Goal: Task Accomplishment & Management: Use online tool/utility

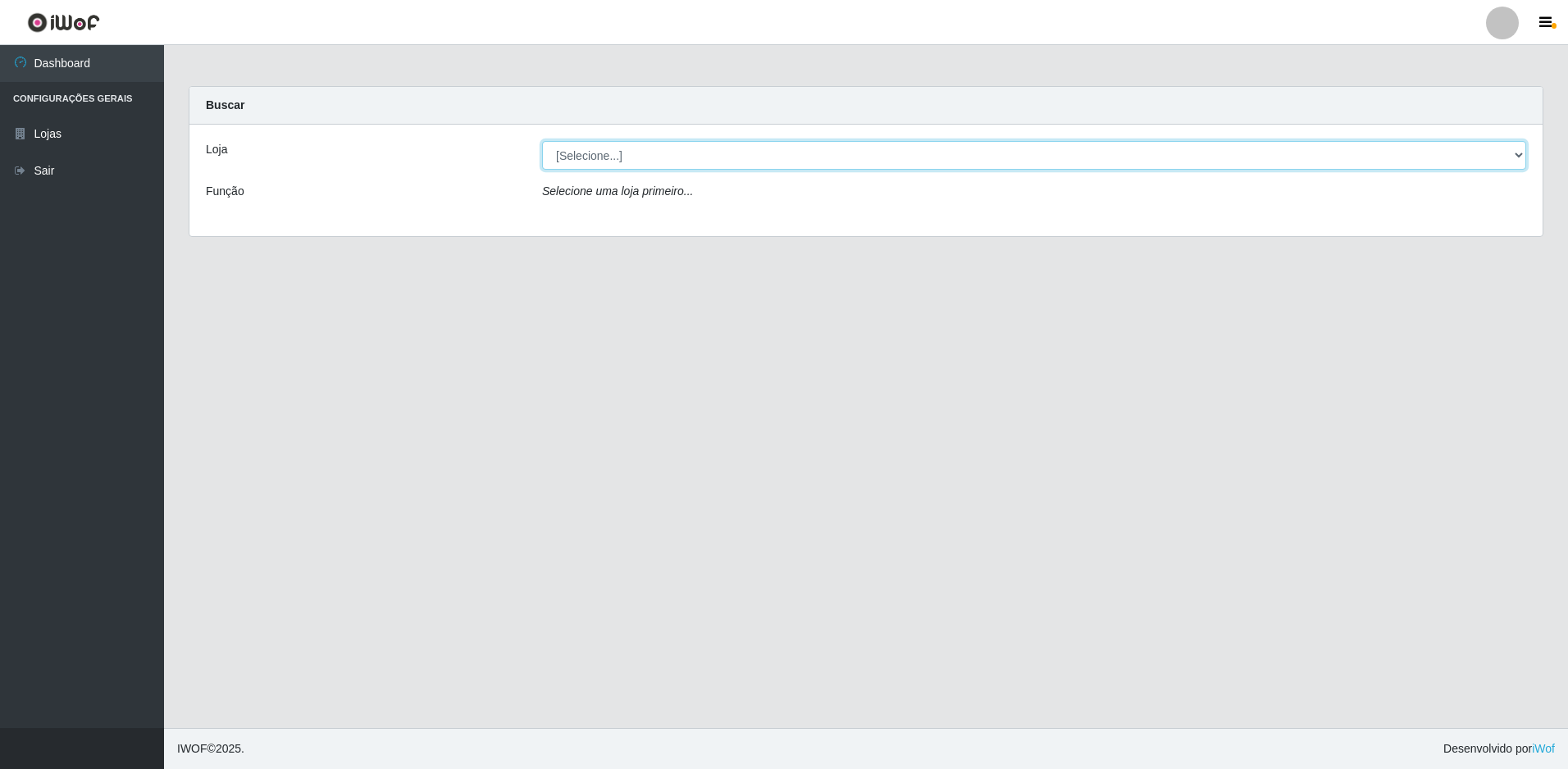
click at [780, 168] on select "[Selecione...] Extrabom - Loja 51 Gaivotas" at bounding box center [1033, 155] width 984 height 28
select select "469"
click at [542, 141] on select "[Selecione...] Extrabom - Loja 51 Gaivotas" at bounding box center [1033, 155] width 984 height 28
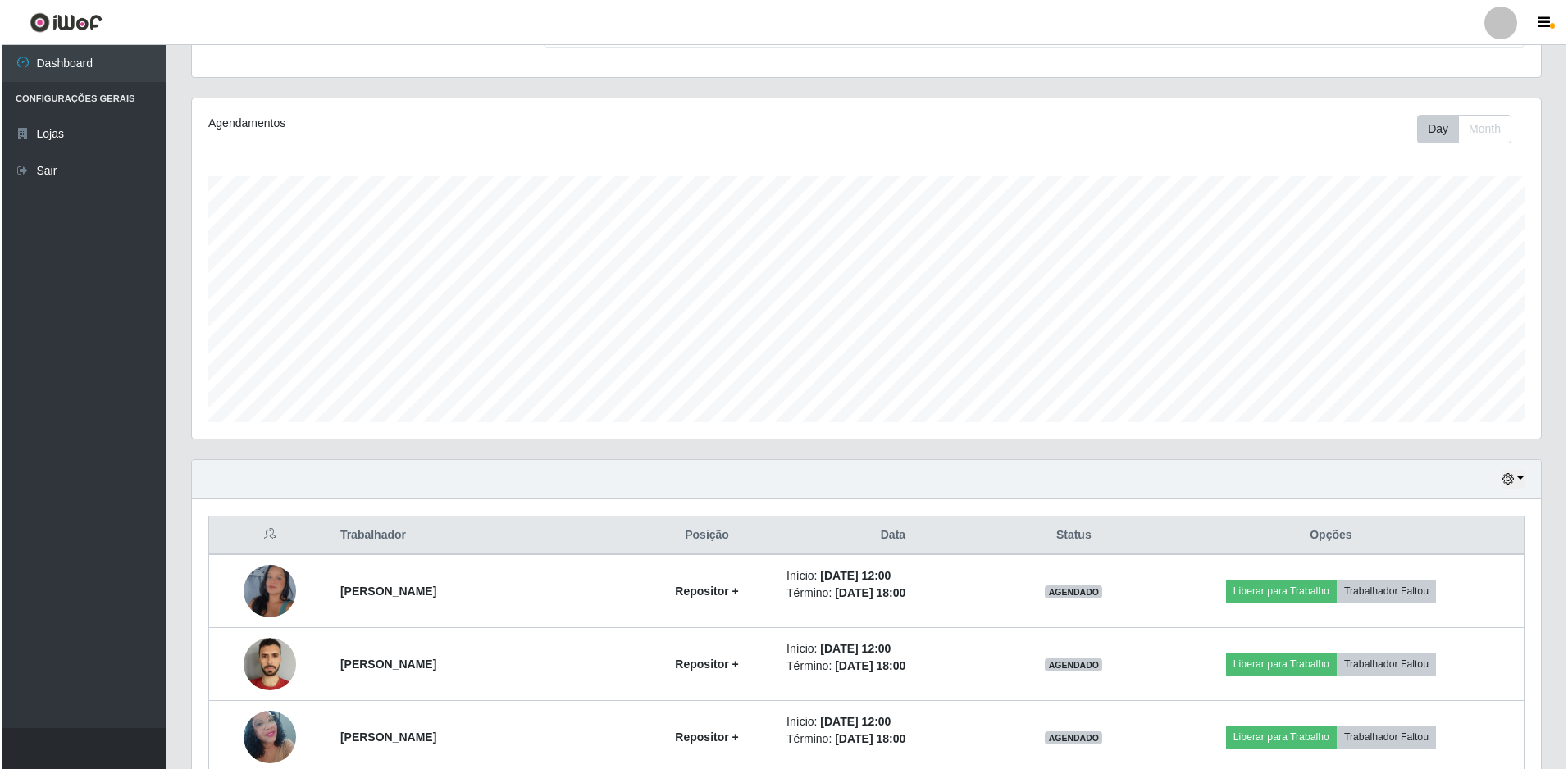
scroll to position [320, 0]
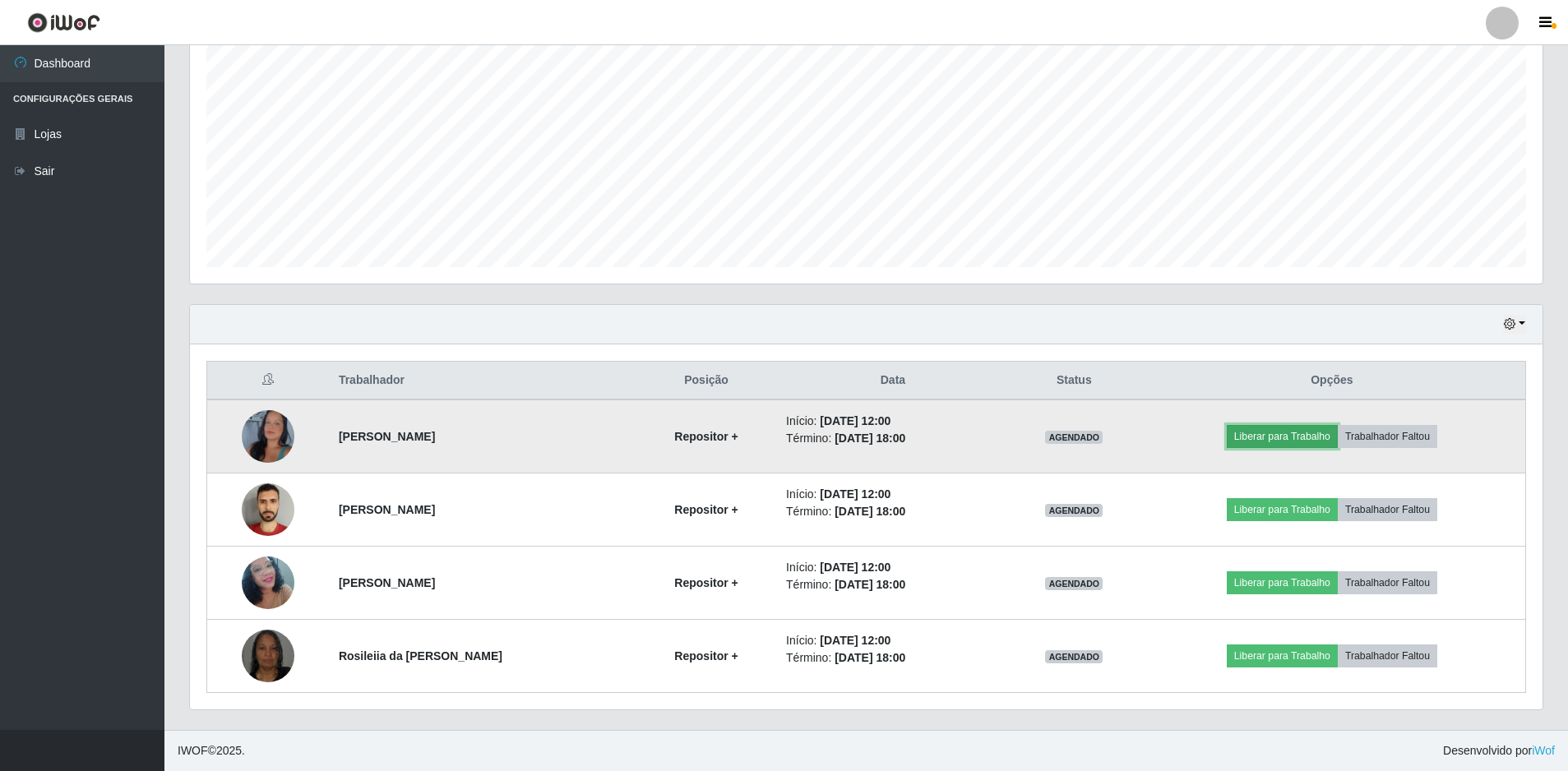
click at [1277, 434] on button "Liberar para Trabalho" at bounding box center [1282, 436] width 111 height 23
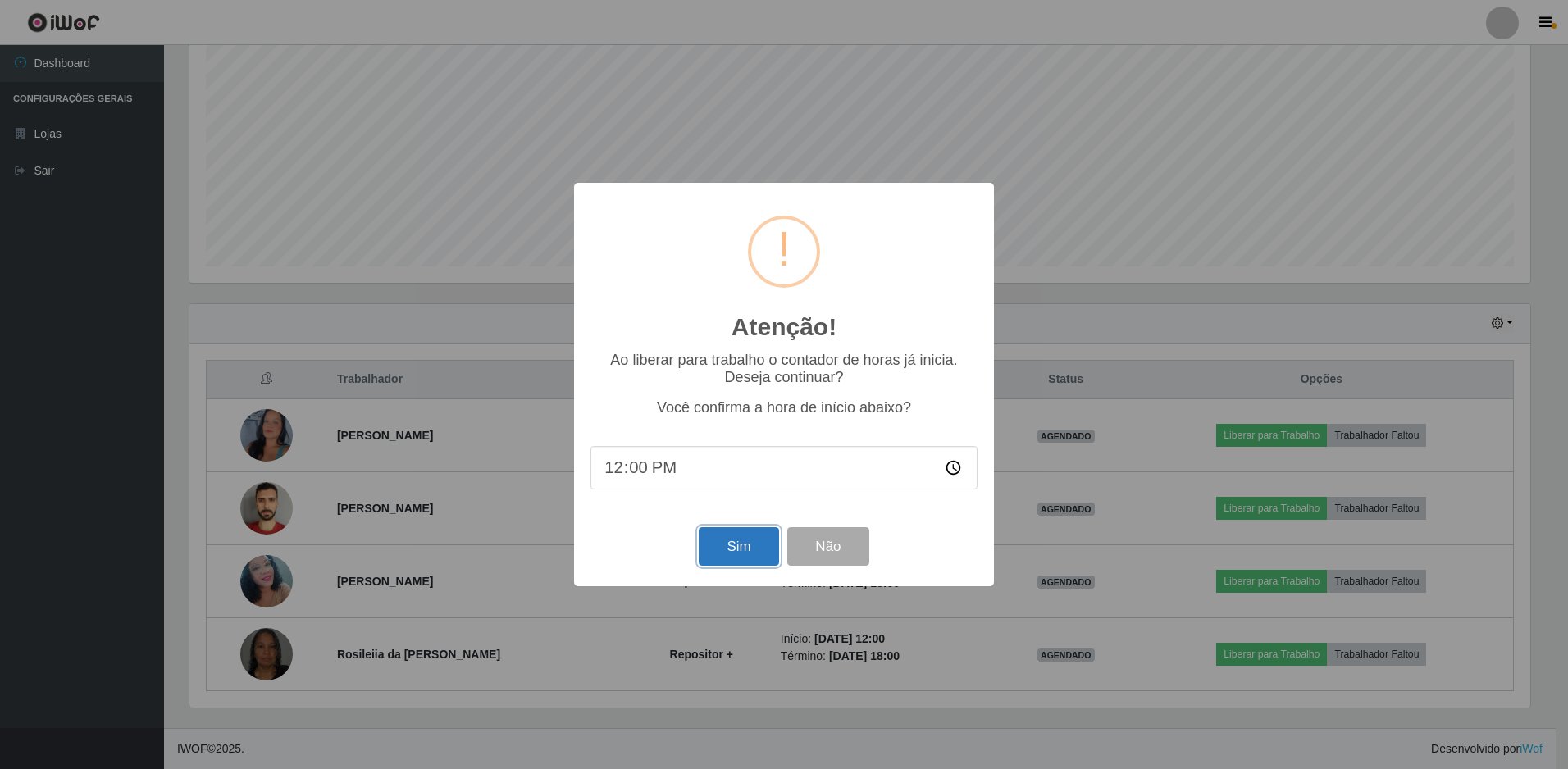
click at [741, 548] on button "Sim" at bounding box center [738, 547] width 80 height 38
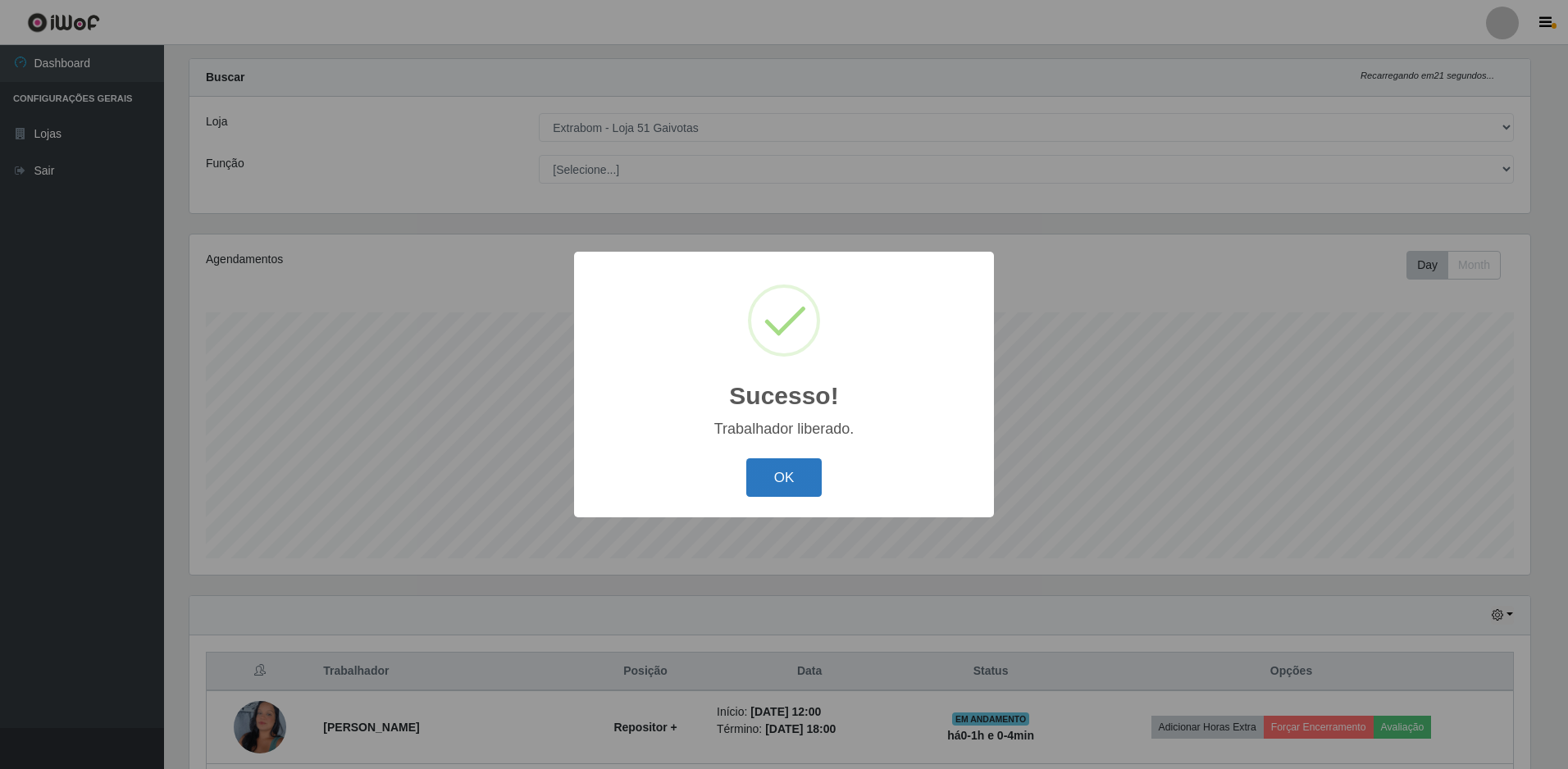
click at [789, 475] on button "OK" at bounding box center [784, 478] width 76 height 38
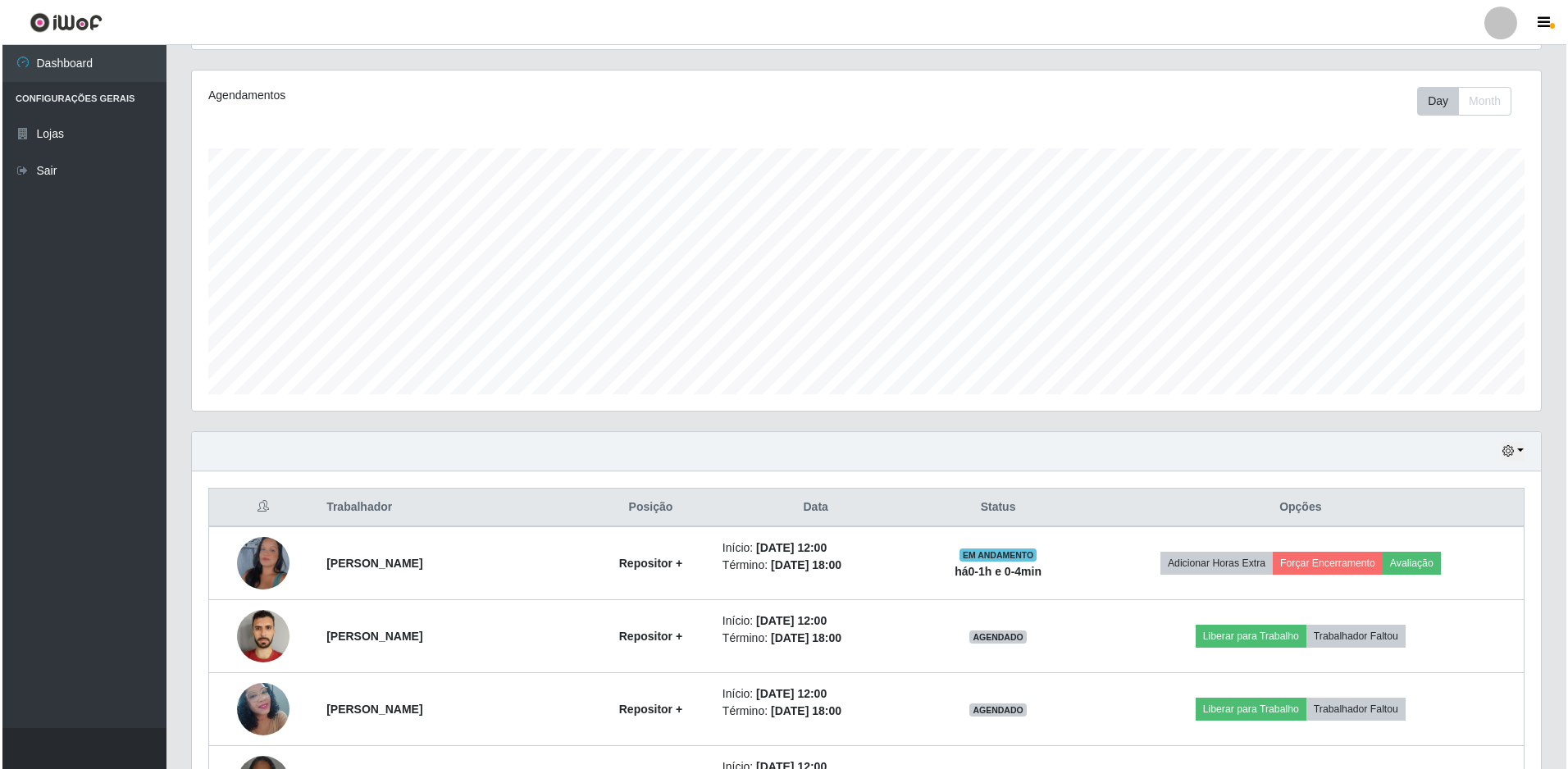
scroll to position [320, 0]
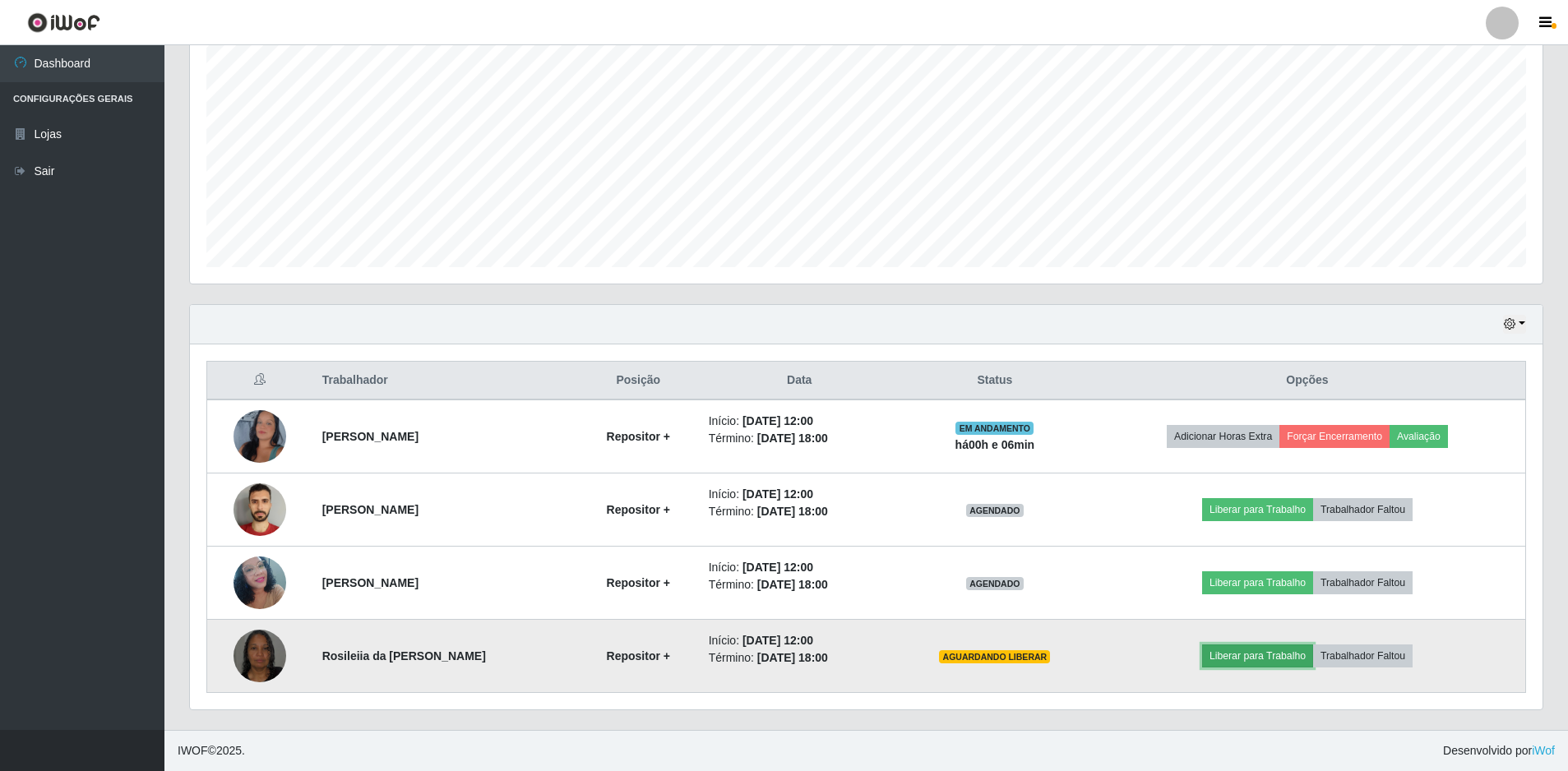
click at [1289, 665] on button "Liberar para Trabalho" at bounding box center [1257, 656] width 111 height 23
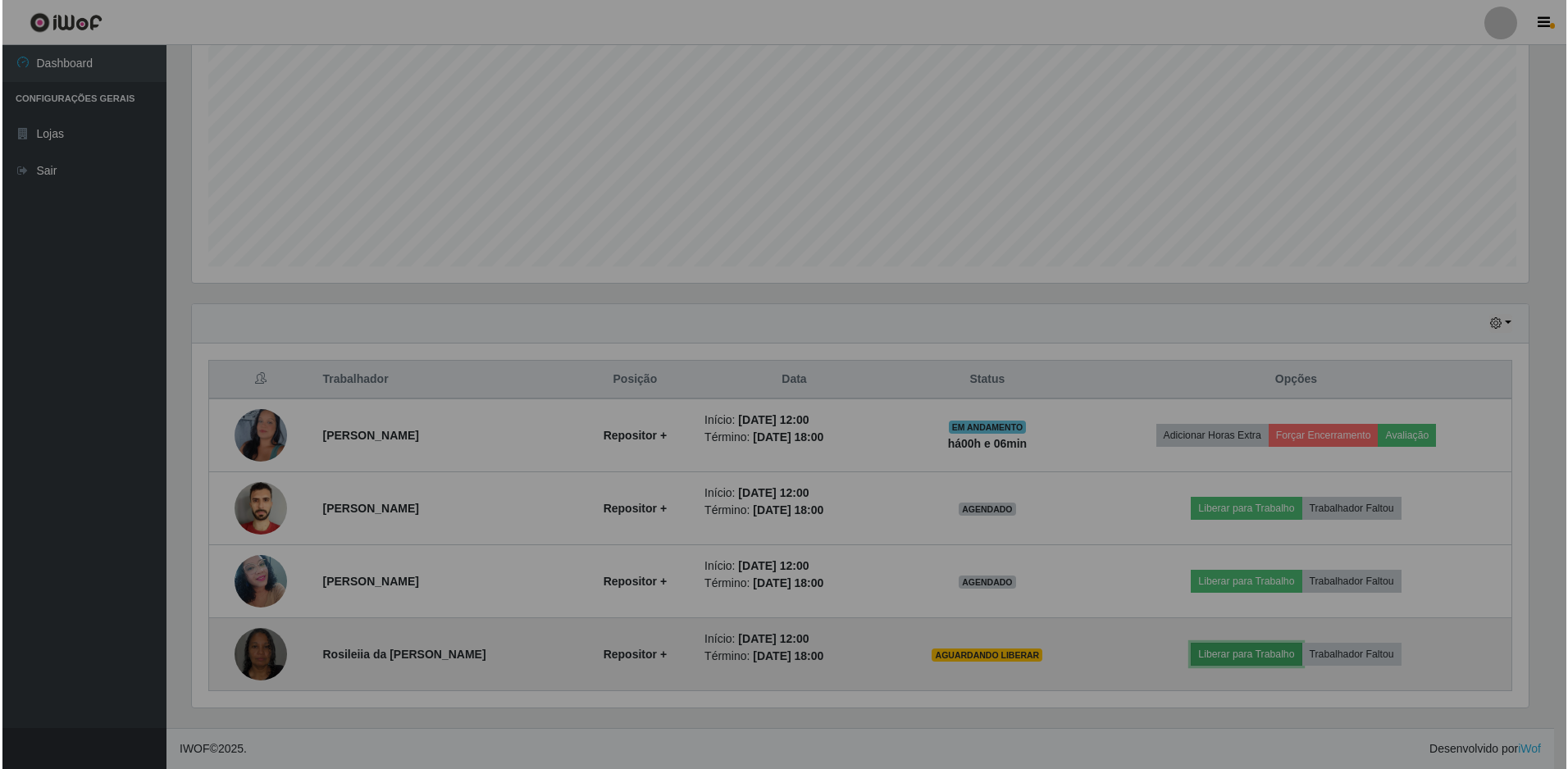
scroll to position [341, 1349]
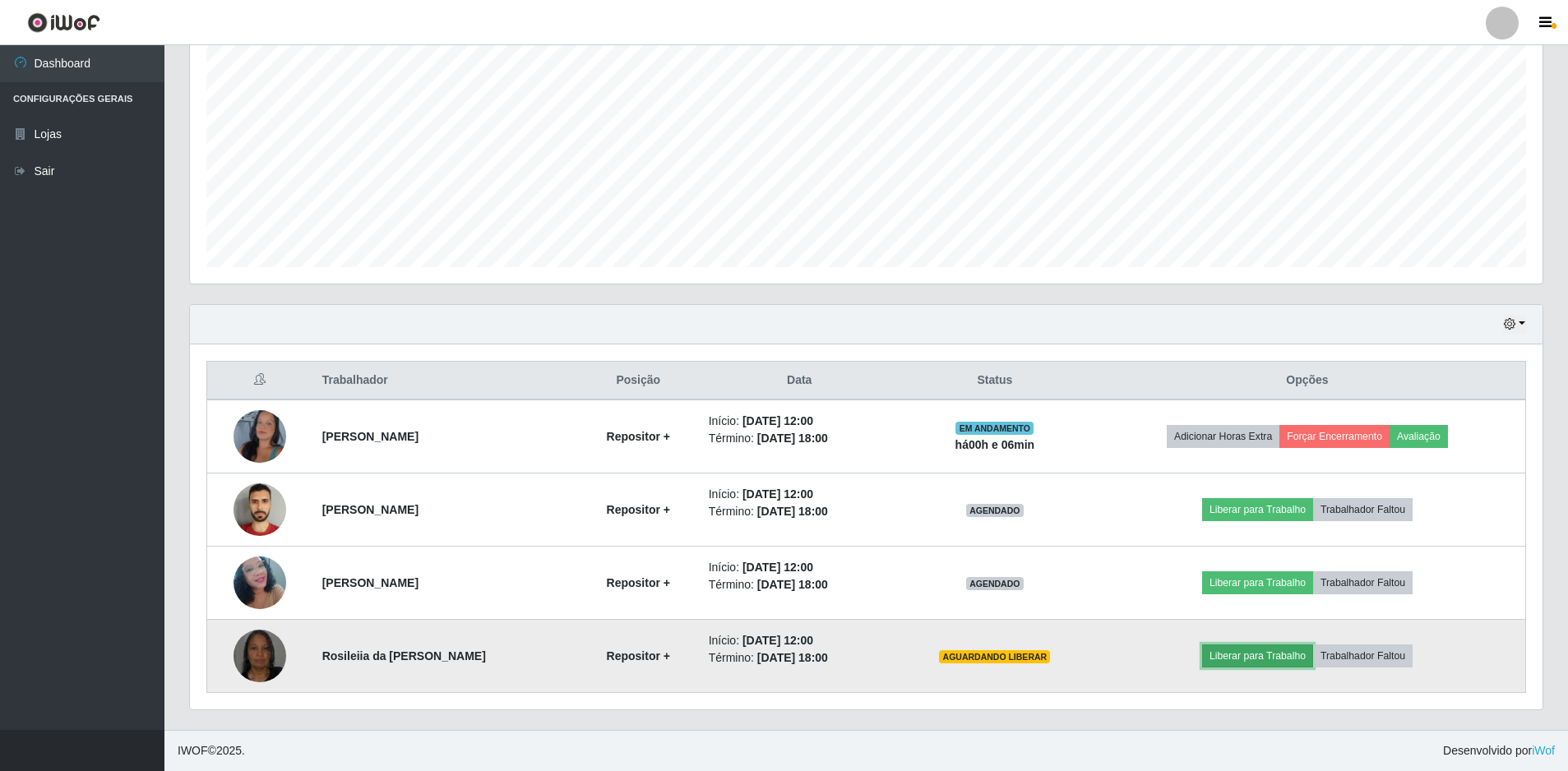
click at [1230, 654] on button "Liberar para Trabalho" at bounding box center [1257, 656] width 111 height 23
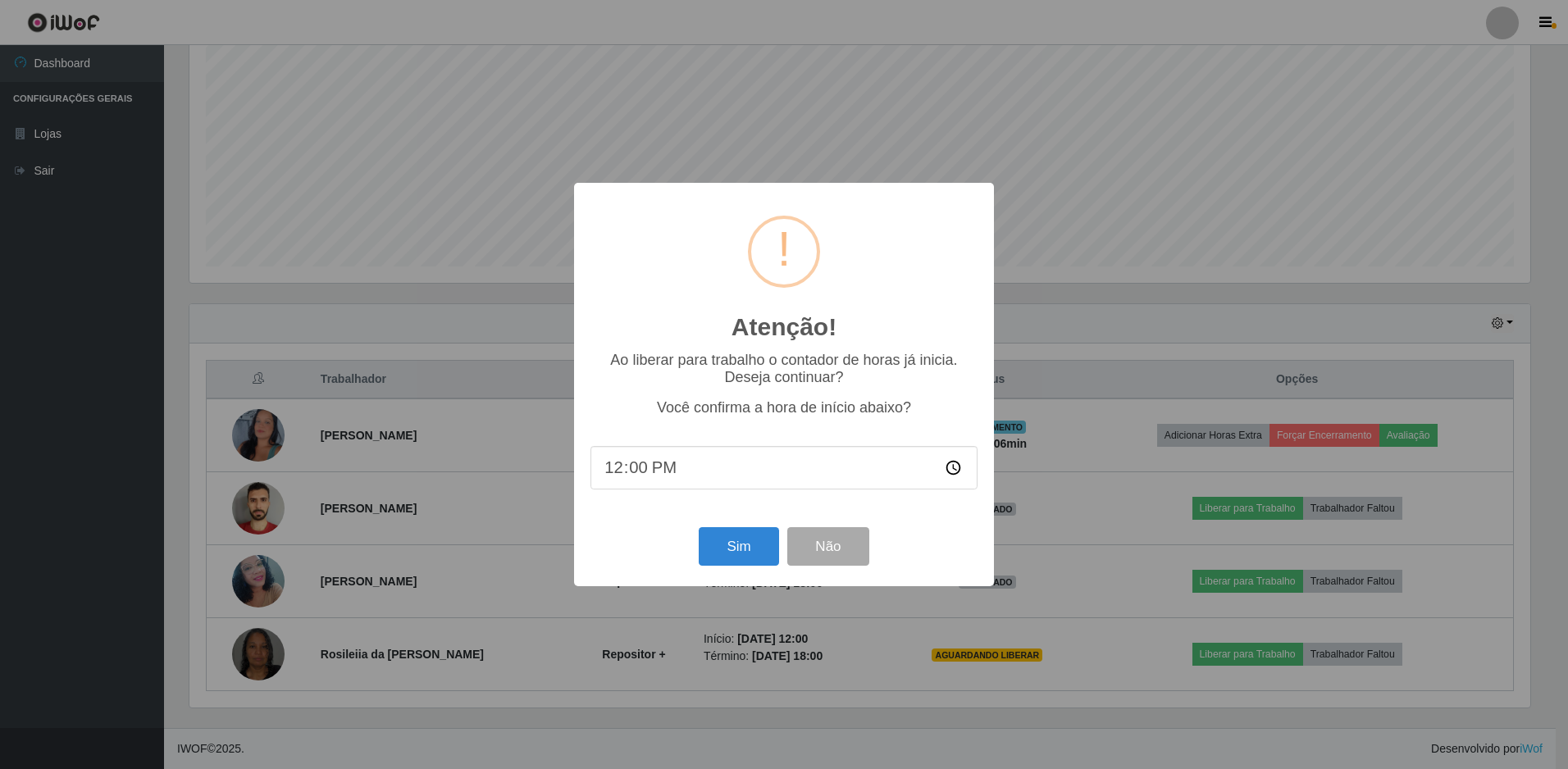
click at [738, 490] on input "12:00" at bounding box center [784, 467] width 387 height 43
click at [730, 484] on input "12:00" at bounding box center [784, 467] width 387 height 43
click at [733, 543] on button "Sim" at bounding box center [738, 547] width 80 height 38
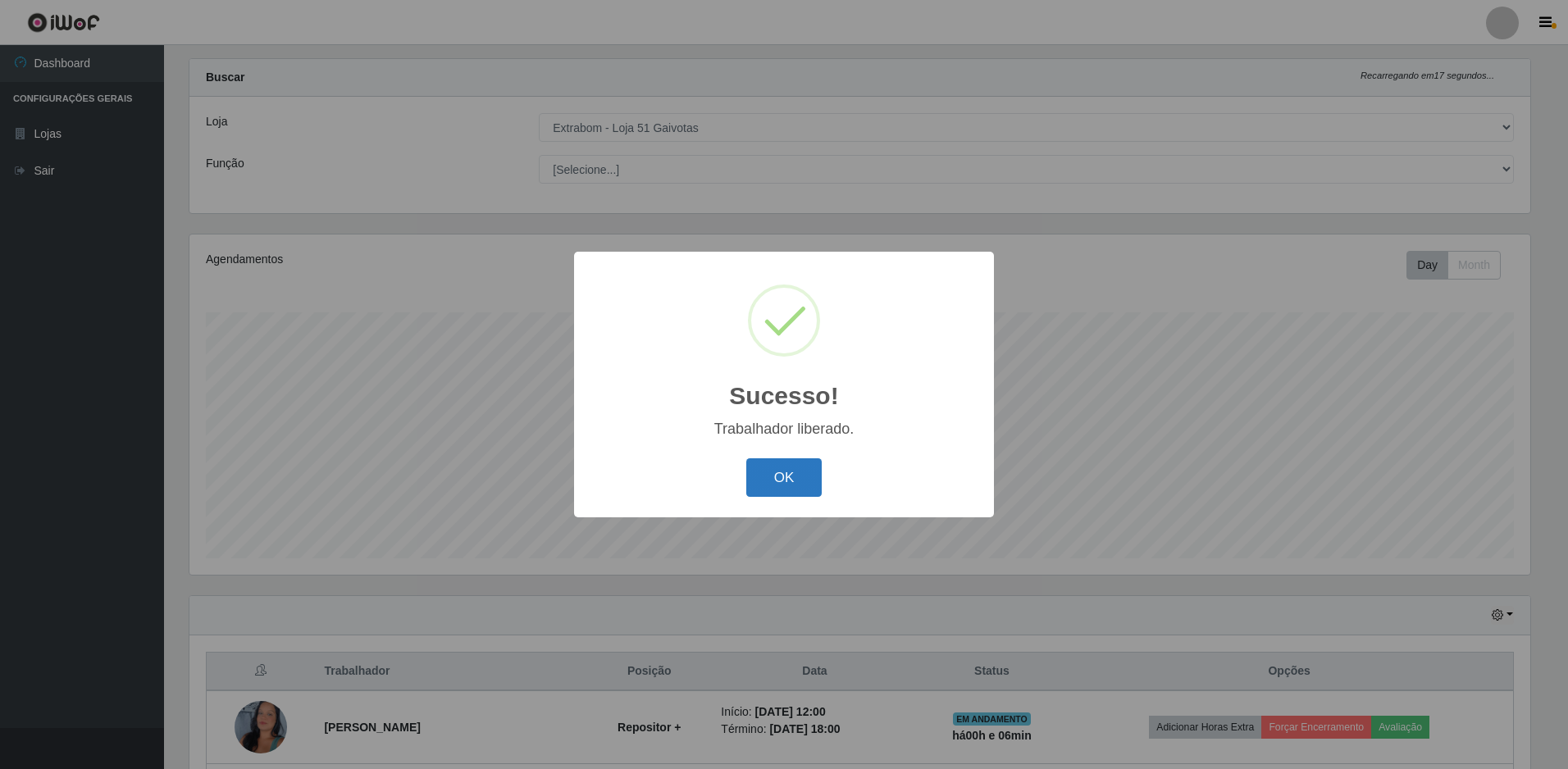
click at [795, 478] on button "OK" at bounding box center [784, 478] width 76 height 38
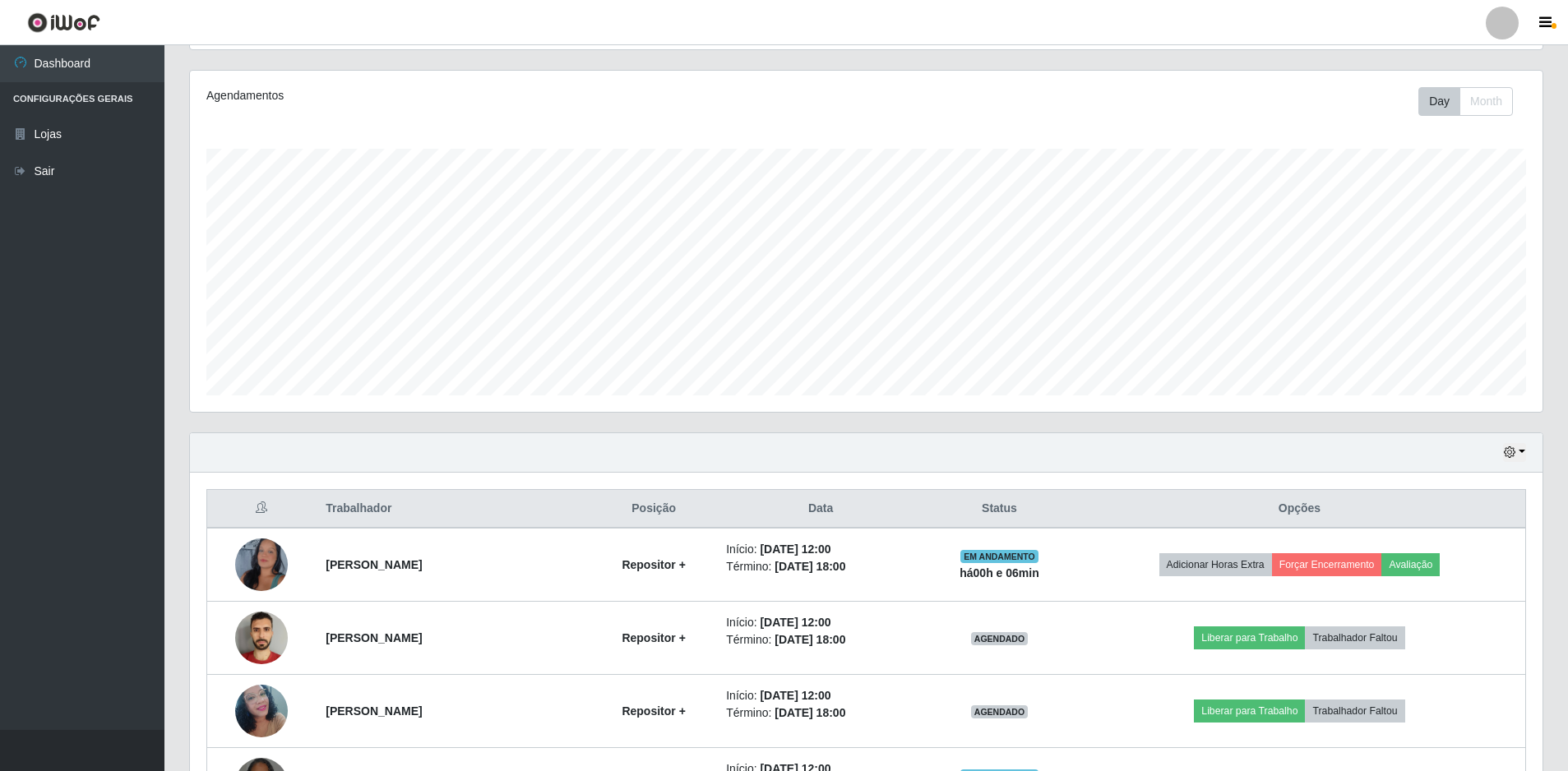
scroll to position [320, 0]
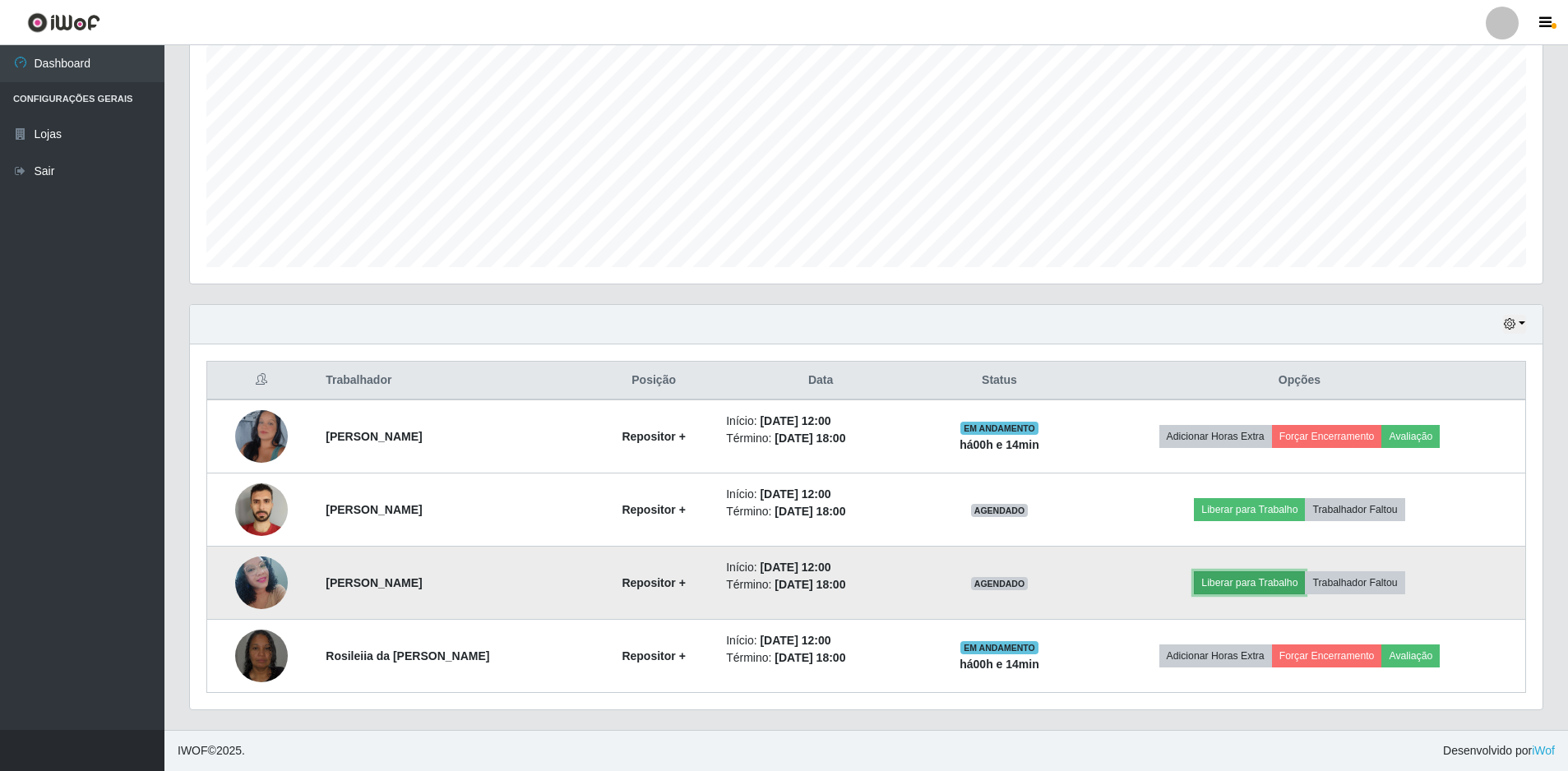
click at [1296, 580] on button "Liberar para Trabalho" at bounding box center [1249, 583] width 111 height 23
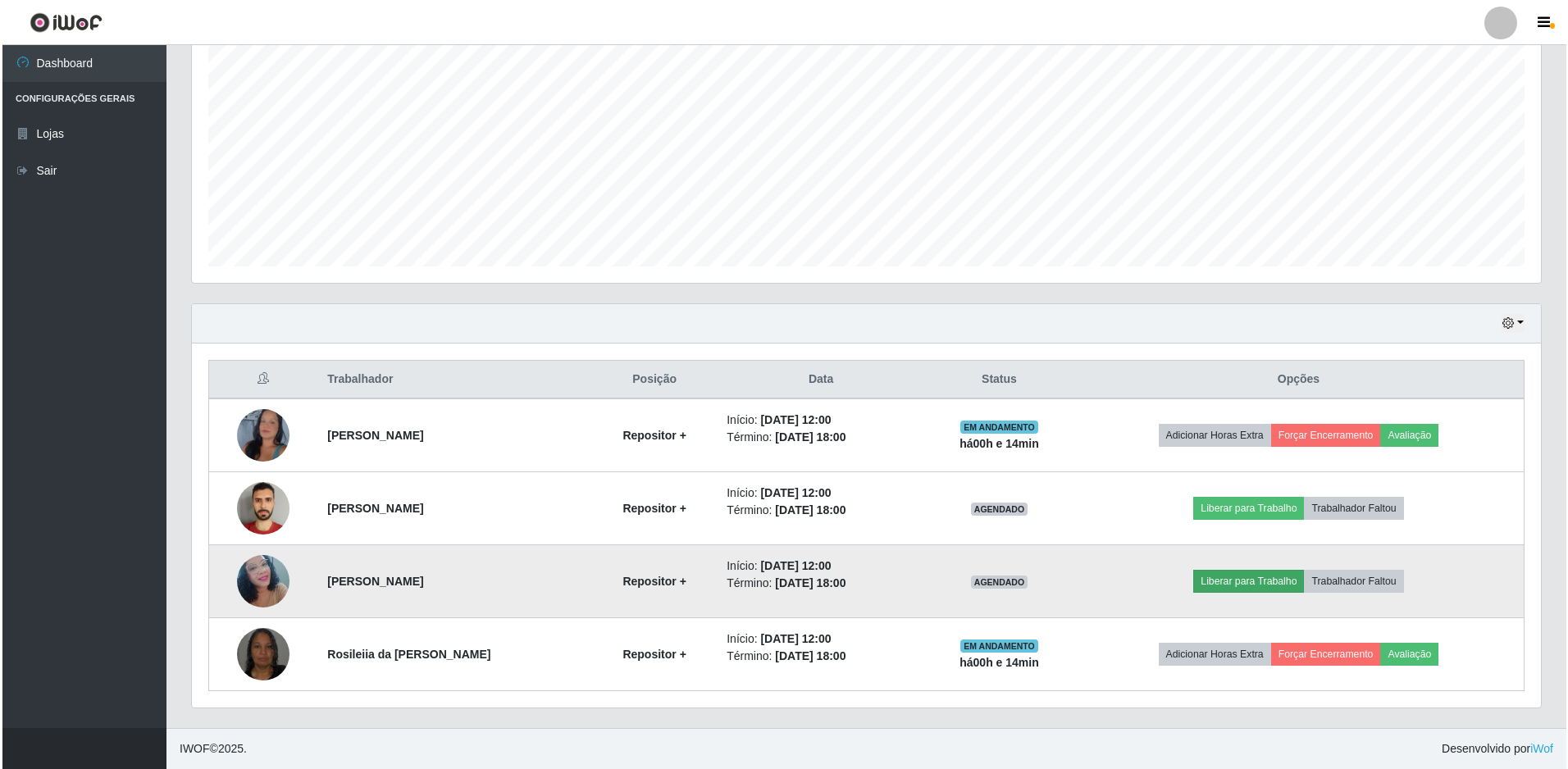
scroll to position [341, 1341]
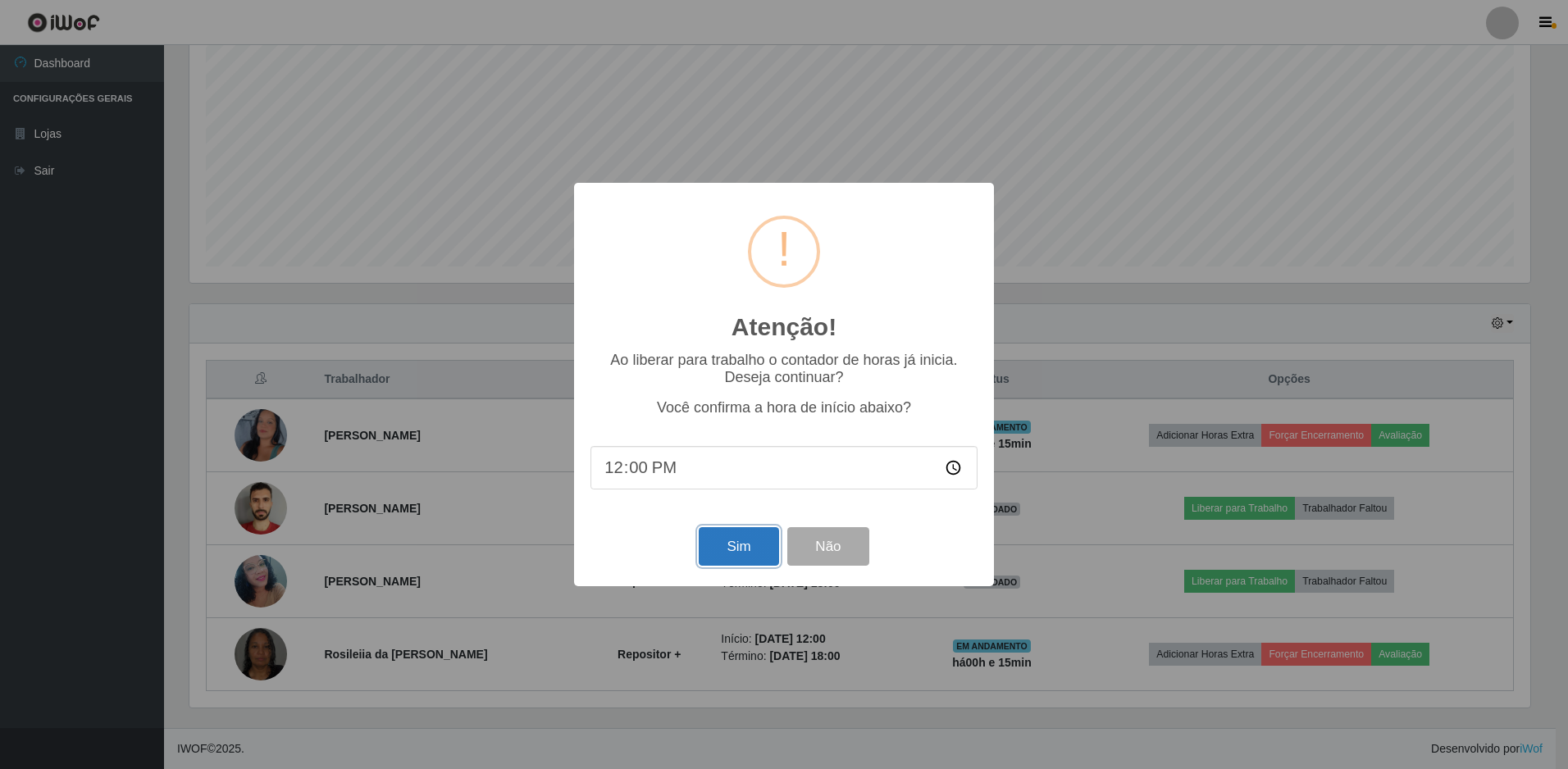
click at [720, 551] on button "Sim" at bounding box center [738, 547] width 80 height 38
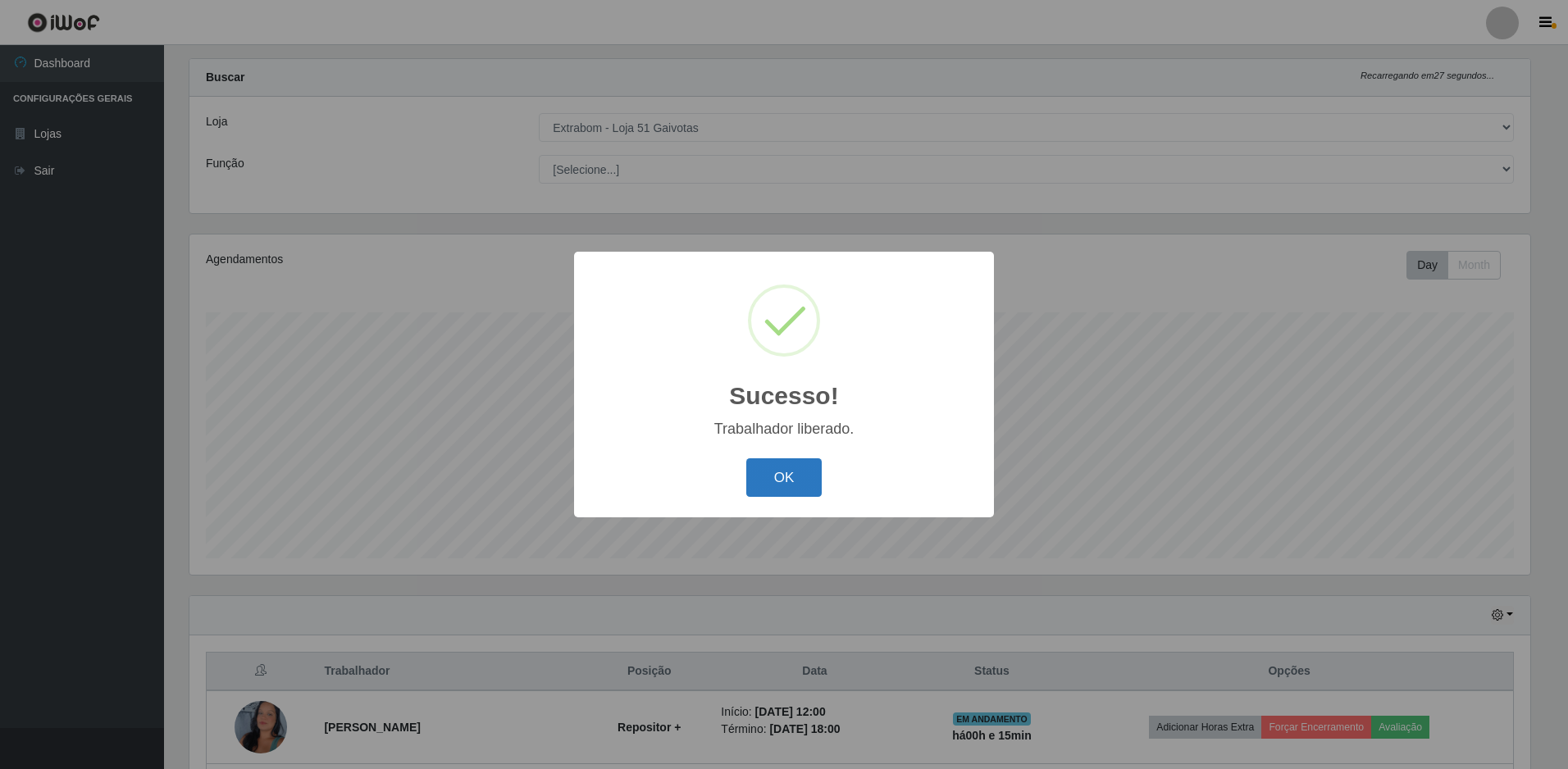
click at [759, 494] on button "OK" at bounding box center [784, 478] width 76 height 38
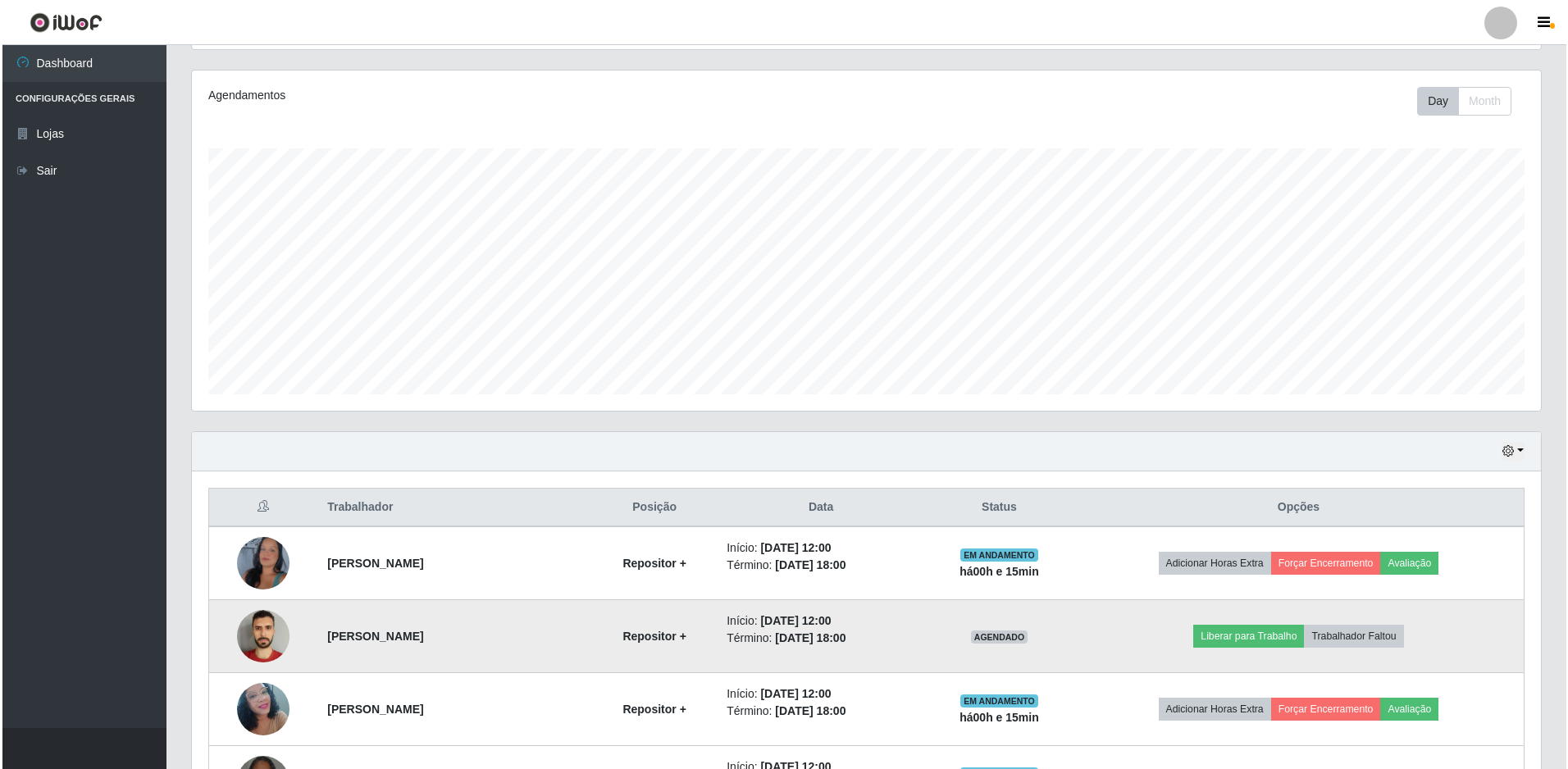
scroll to position [320, 0]
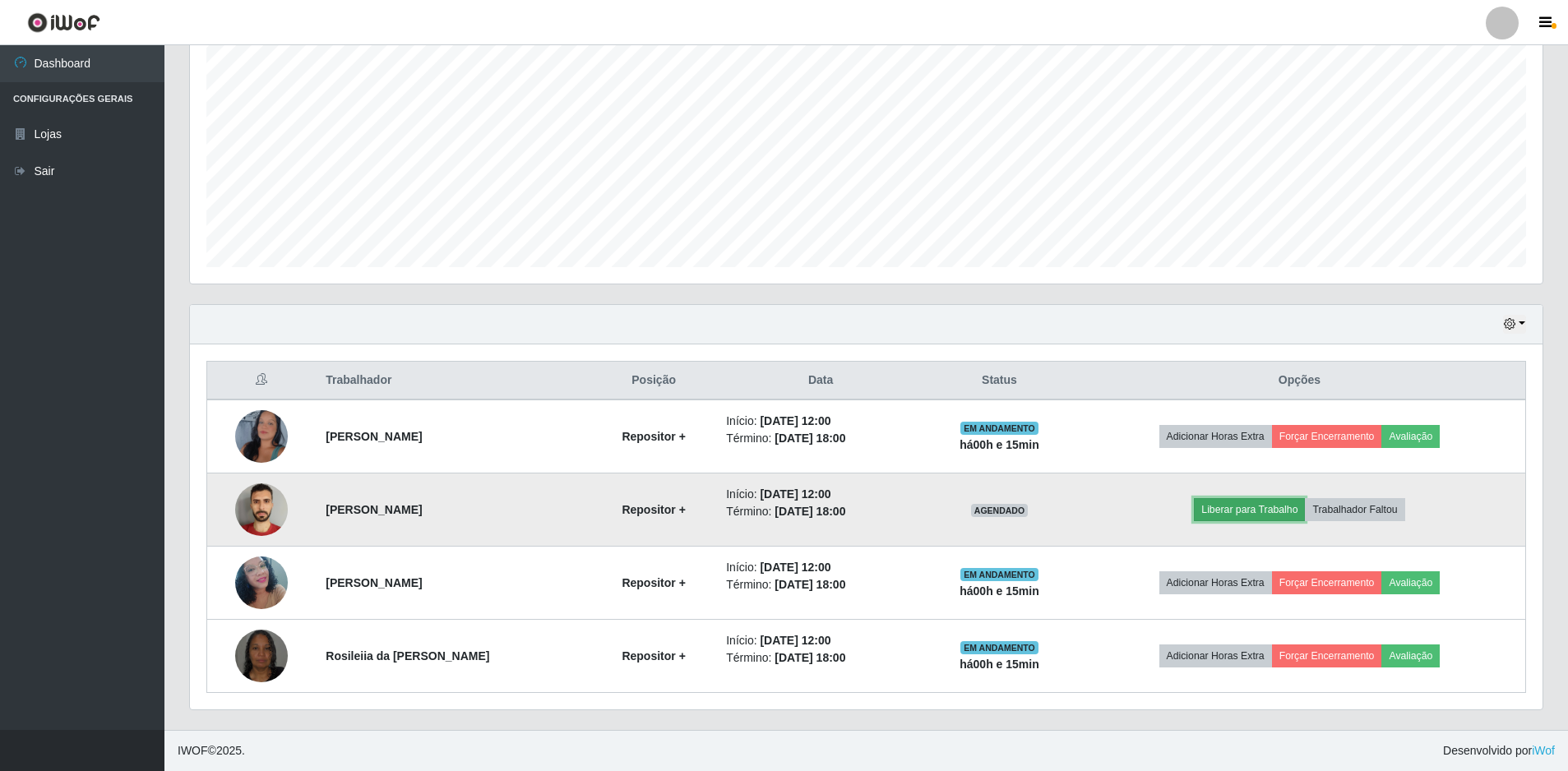
click at [1229, 517] on button "Liberar para Trabalho" at bounding box center [1249, 509] width 111 height 23
click at [1216, 513] on button "Liberar para Trabalho" at bounding box center [1249, 509] width 111 height 23
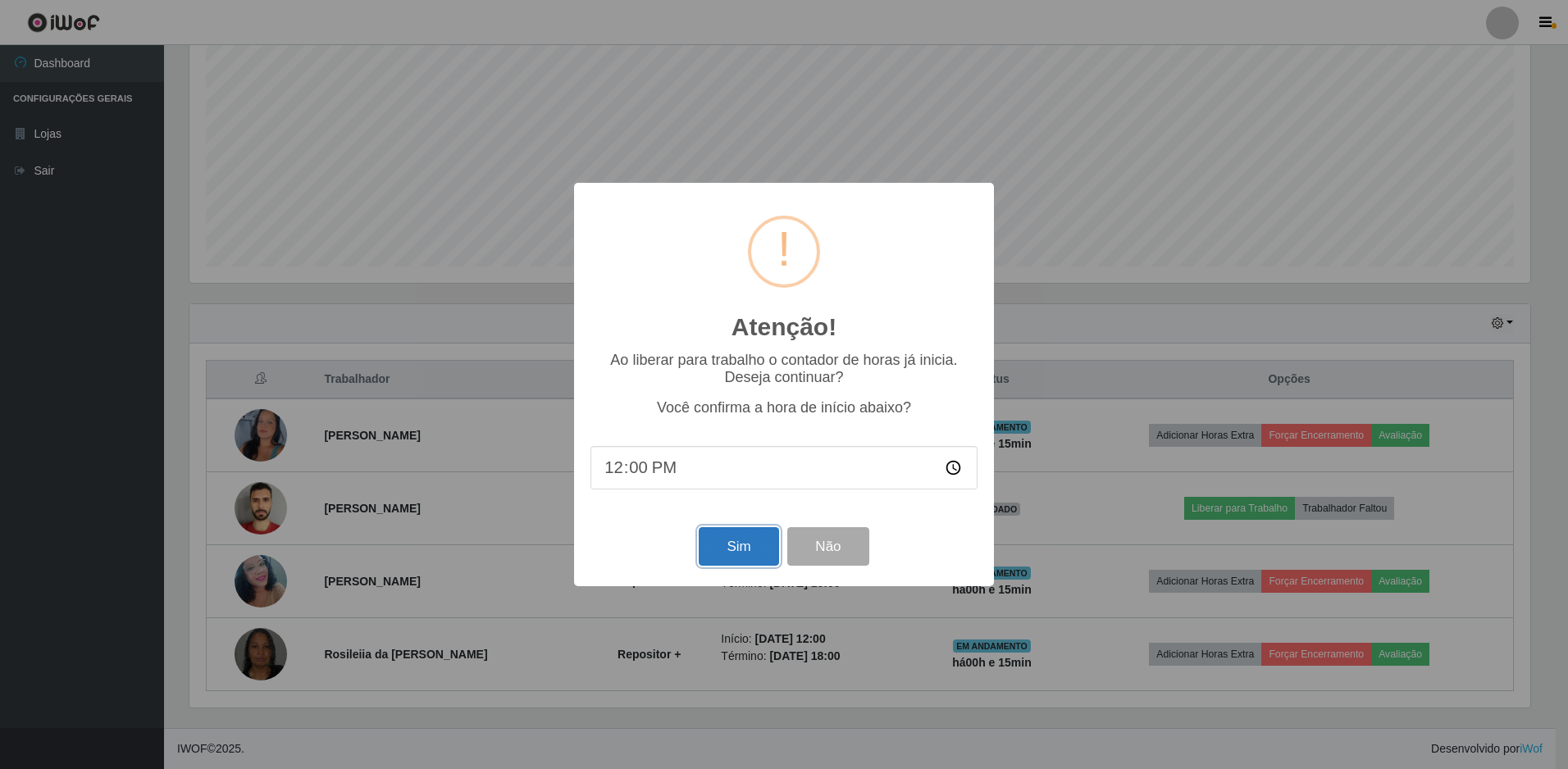
click at [747, 538] on button "Sim" at bounding box center [738, 547] width 80 height 38
